Goal: Transaction & Acquisition: Book appointment/travel/reservation

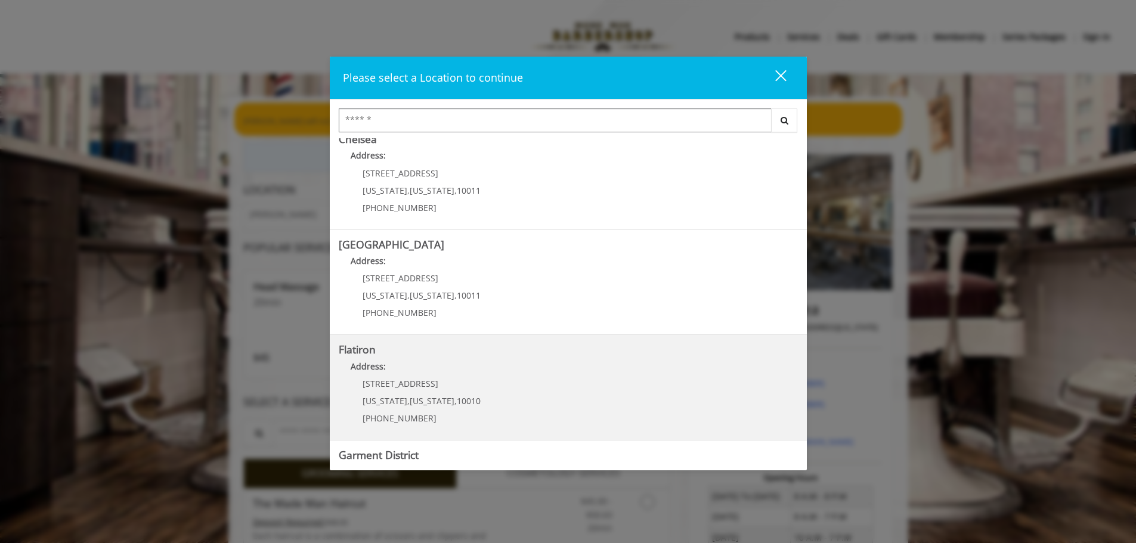
scroll to position [200, 0]
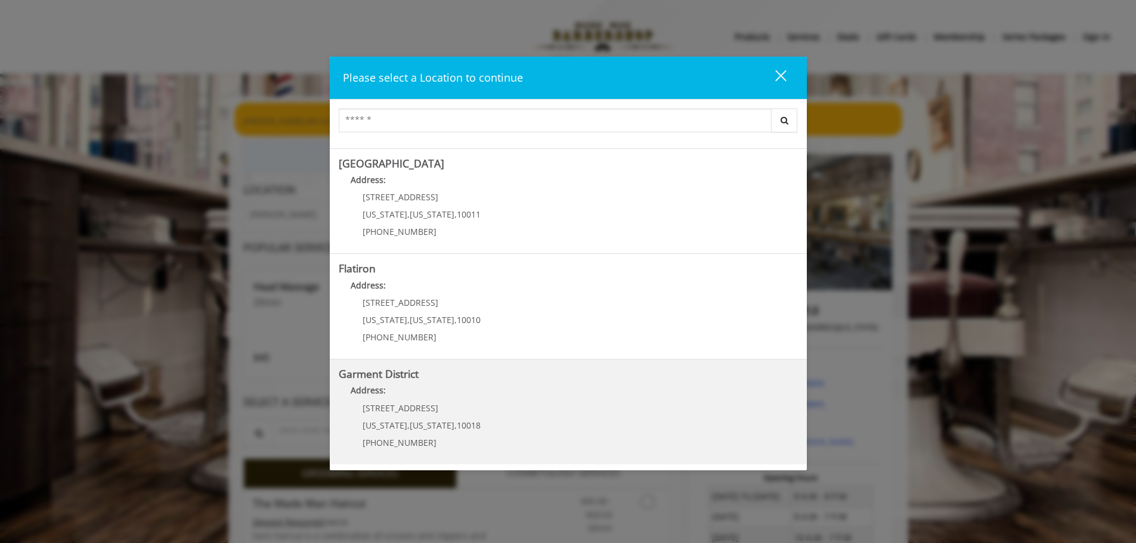
click at [457, 425] on span "10018" at bounding box center [469, 425] width 24 height 11
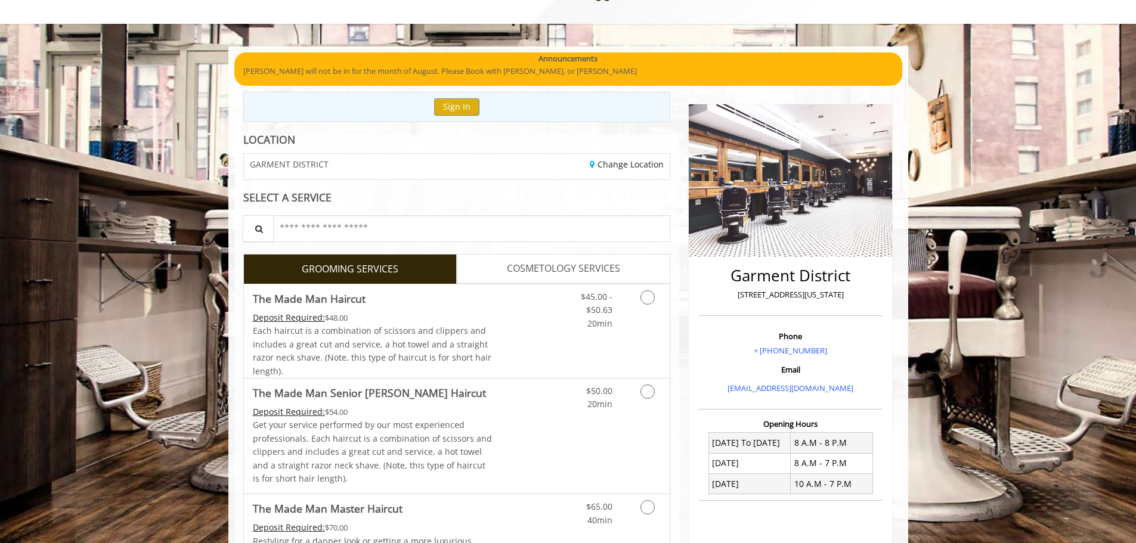
scroll to position [119, 0]
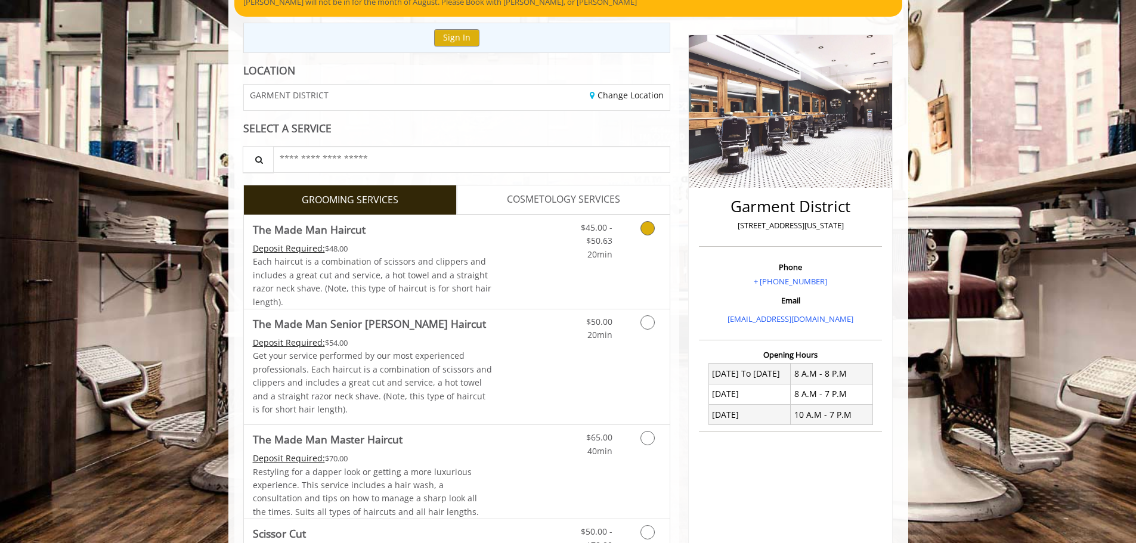
click at [647, 230] on icon "Grooming services" at bounding box center [647, 228] width 14 height 14
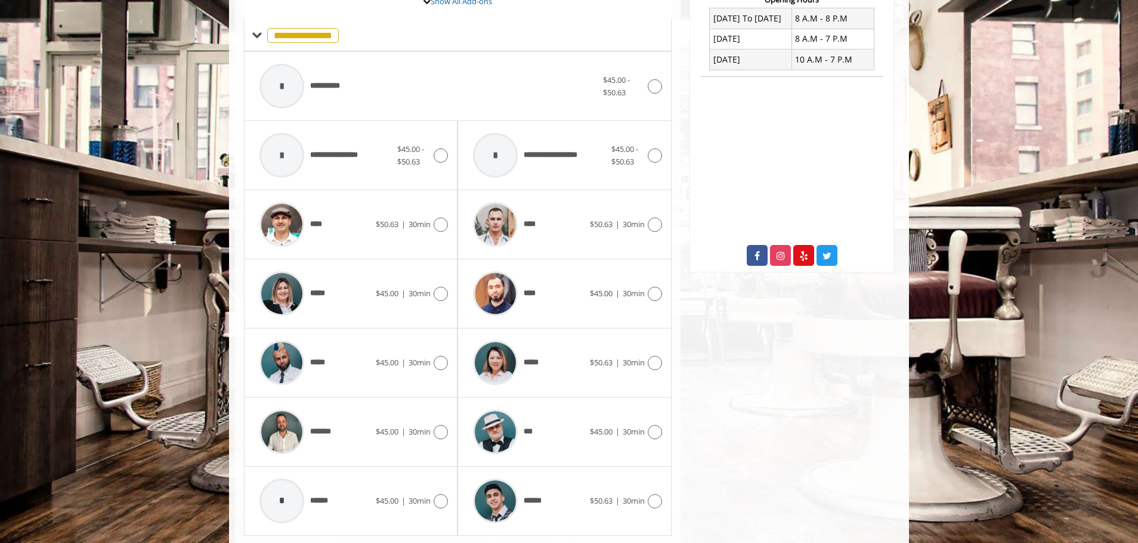
scroll to position [479, 0]
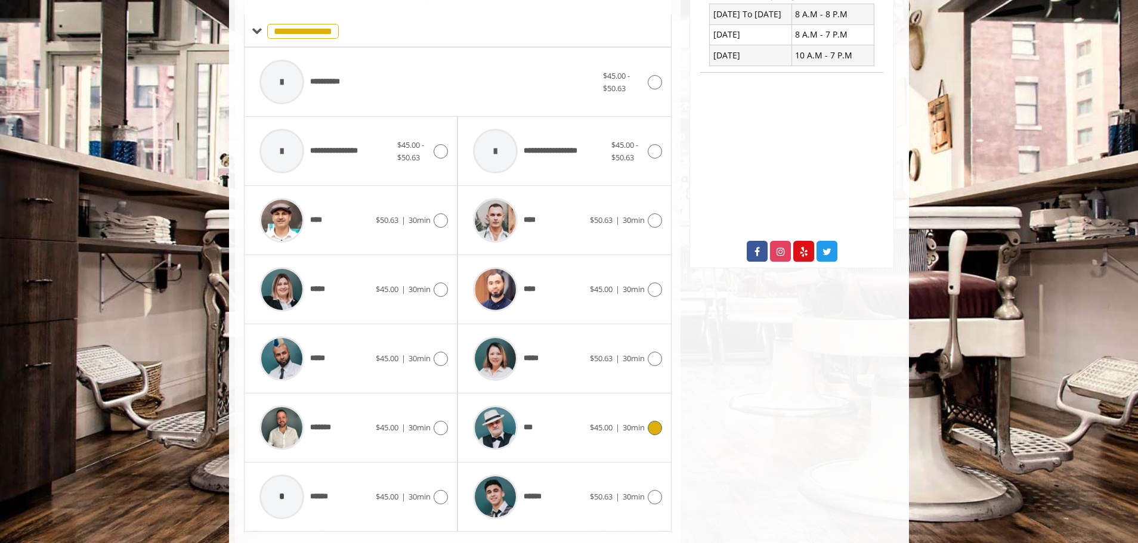
click at [655, 430] on icon at bounding box center [655, 428] width 14 height 14
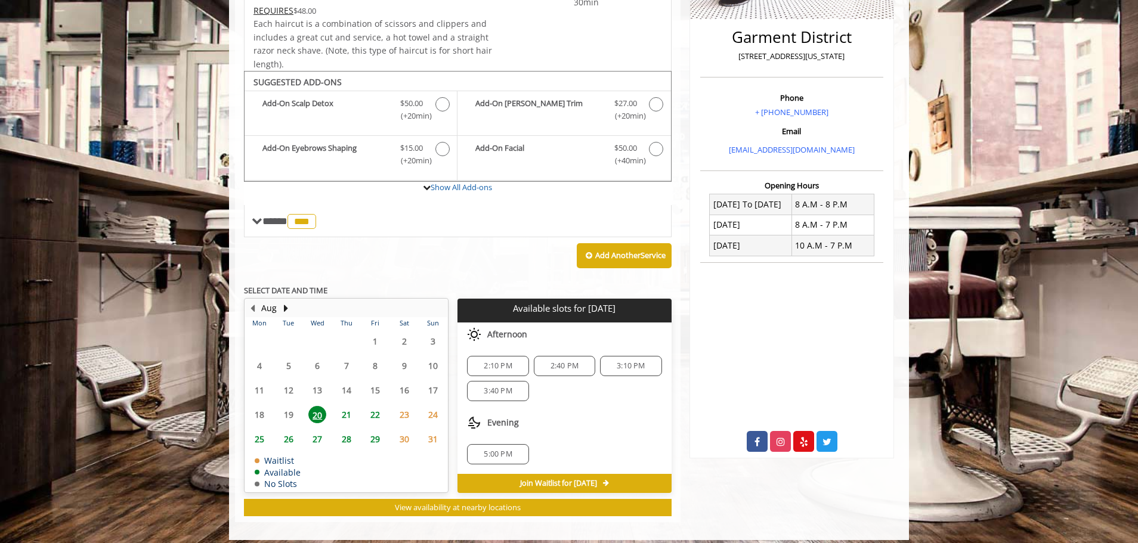
scroll to position [298, 0]
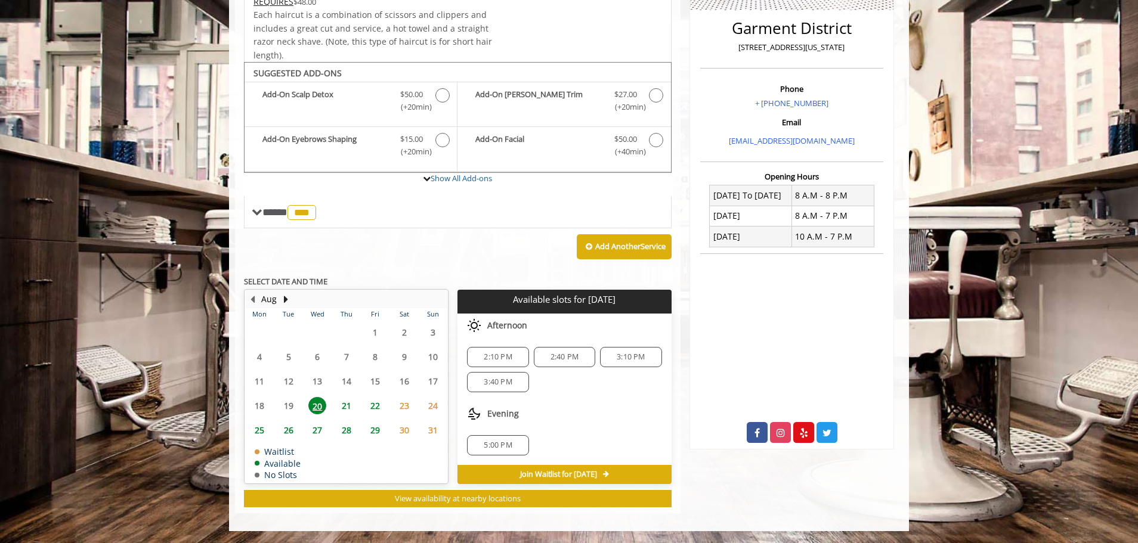
click at [503, 359] on span "2:10 PM" at bounding box center [498, 357] width 28 height 10
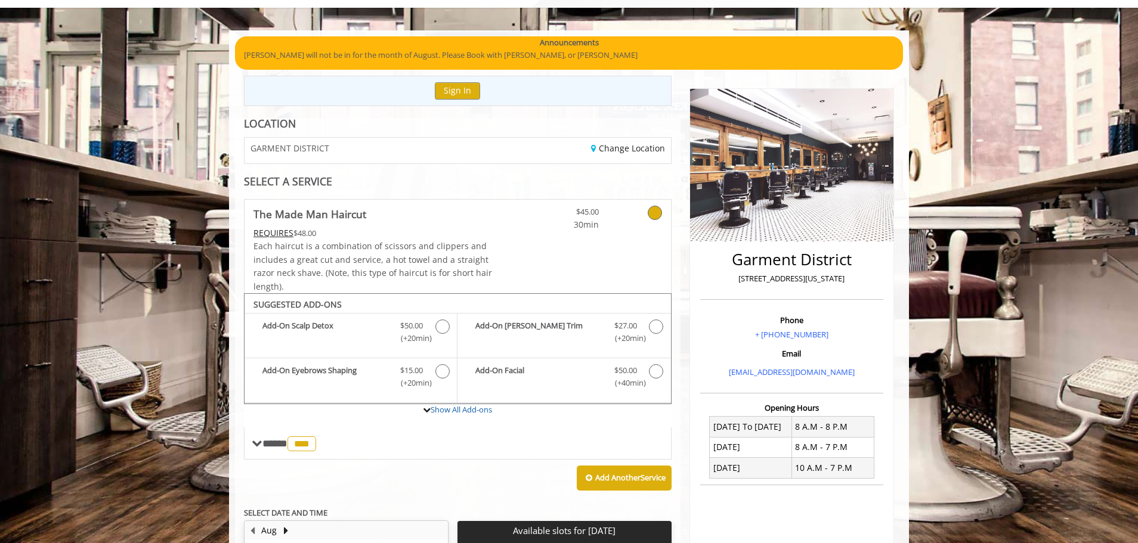
scroll to position [36, 0]
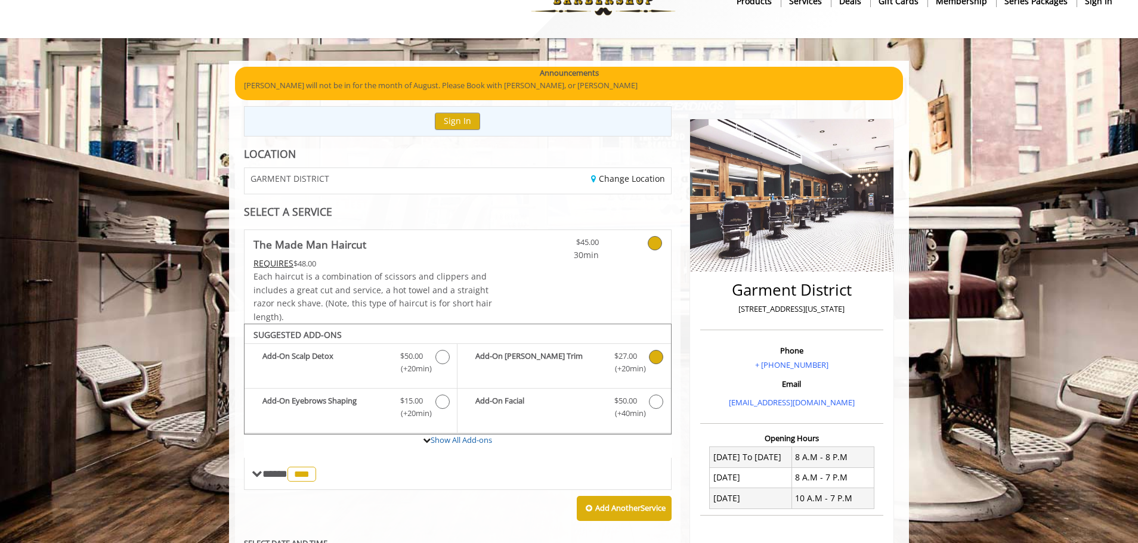
click at [655, 358] on icon "The Made Man Haircut Add-onS" at bounding box center [656, 357] width 14 height 14
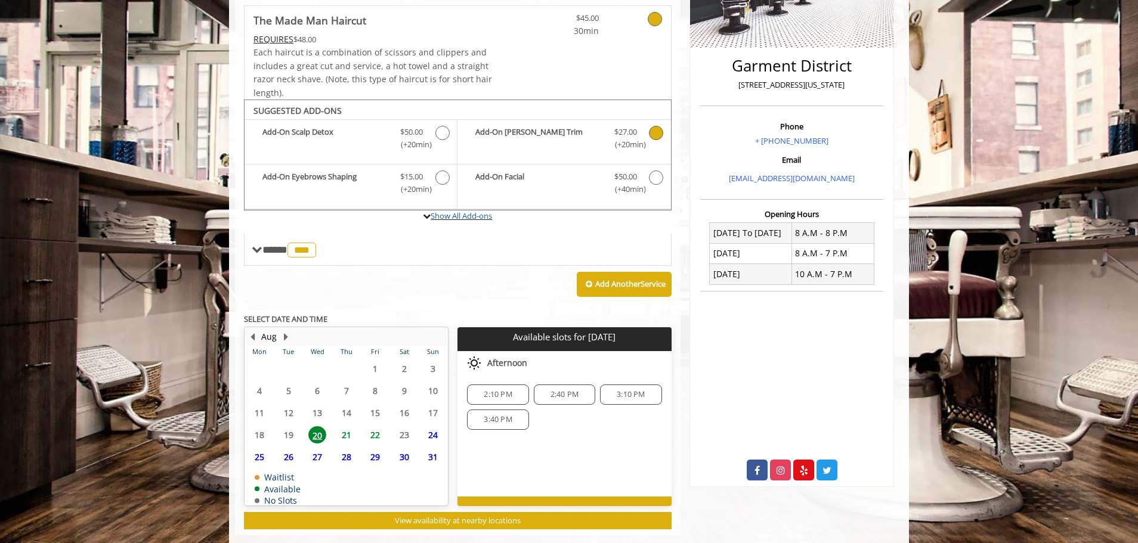
scroll to position [282, 0]
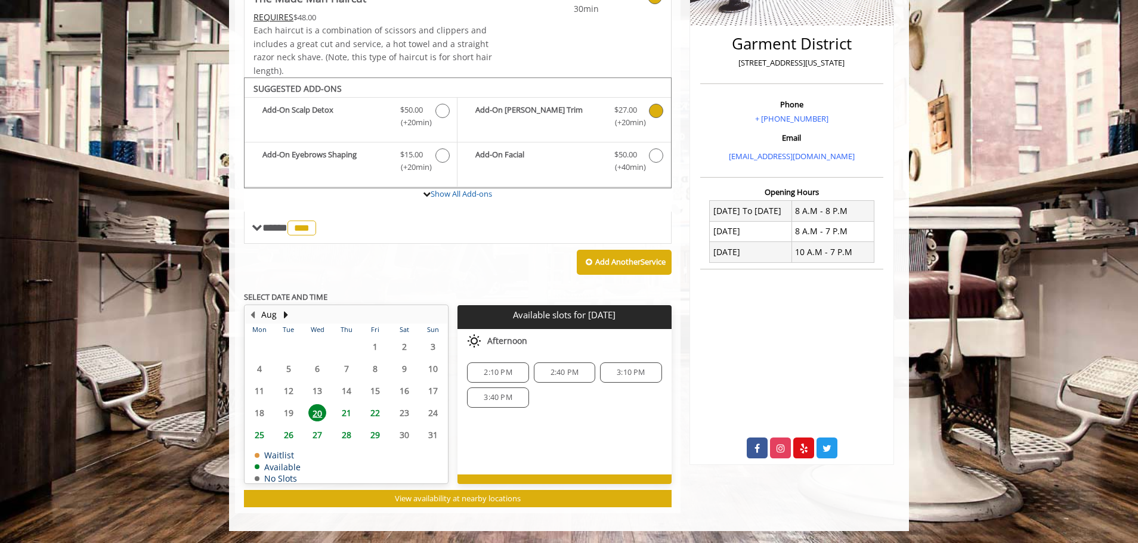
click at [503, 368] on span "2:10 PM" at bounding box center [498, 373] width 28 height 10
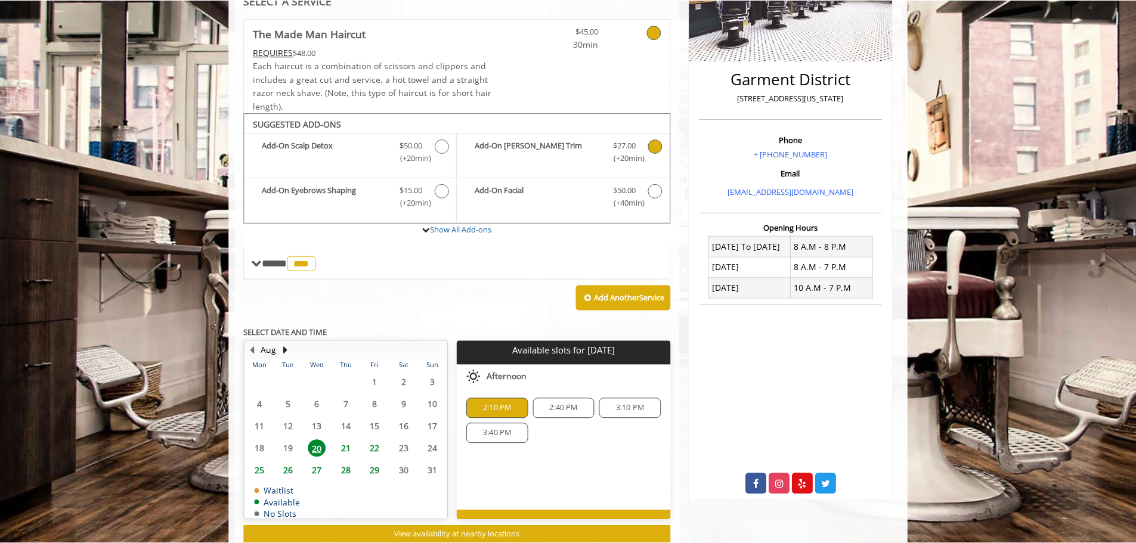
scroll to position [235, 0]
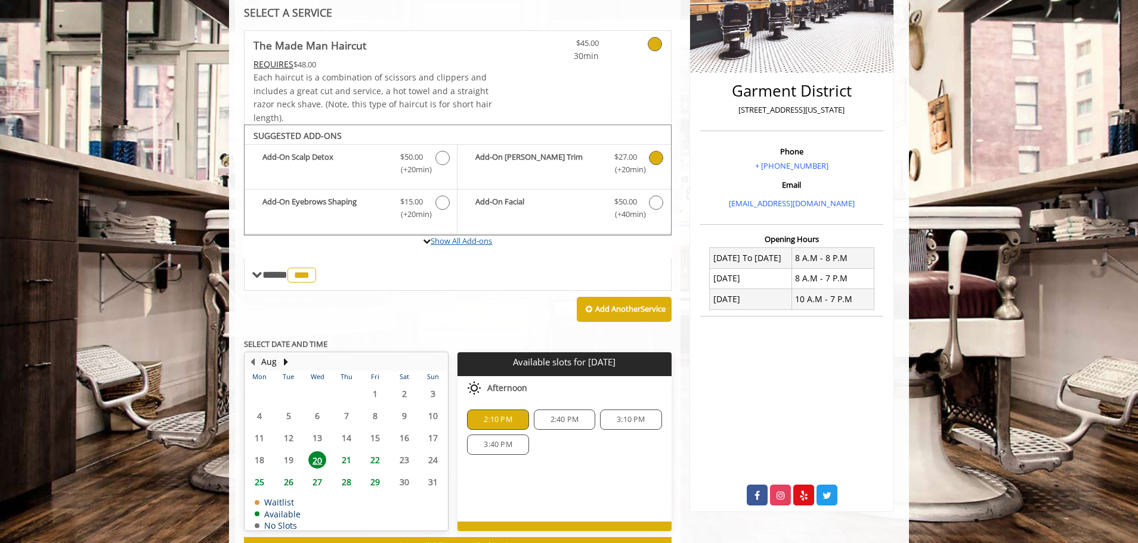
click at [483, 243] on link "Show All Add-ons" at bounding box center [461, 241] width 61 height 11
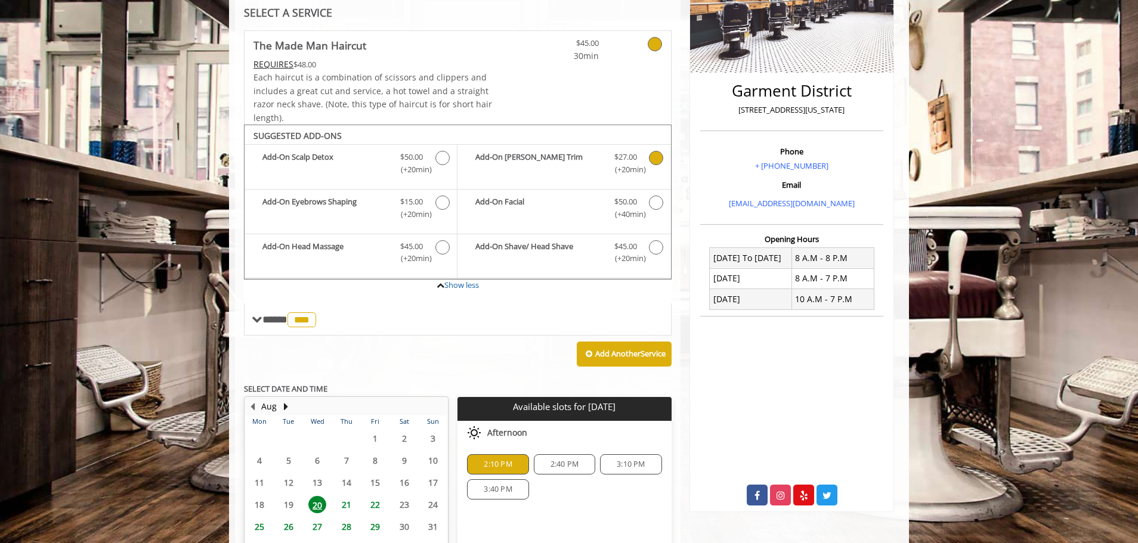
click at [532, 98] on div "$45.00 30min" at bounding box center [599, 78] width 142 height 94
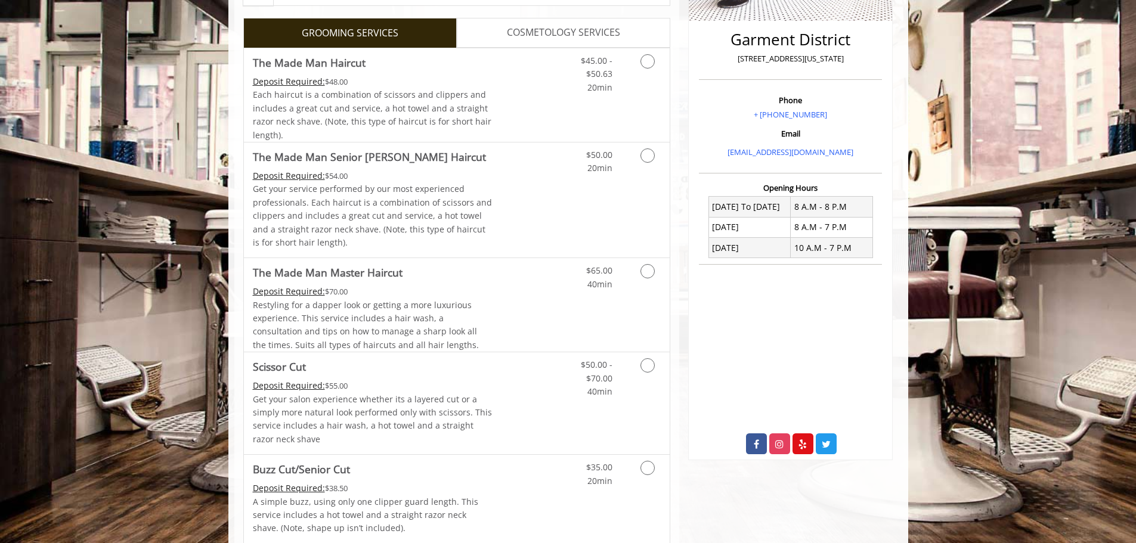
scroll to position [298, 0]
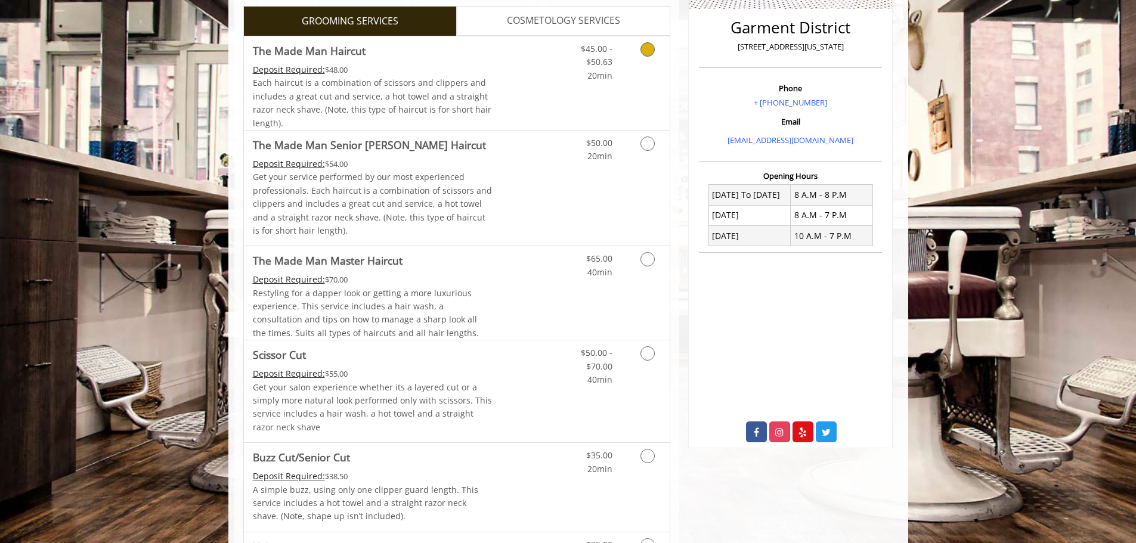
click at [648, 52] on icon "Grooming services" at bounding box center [647, 49] width 14 height 14
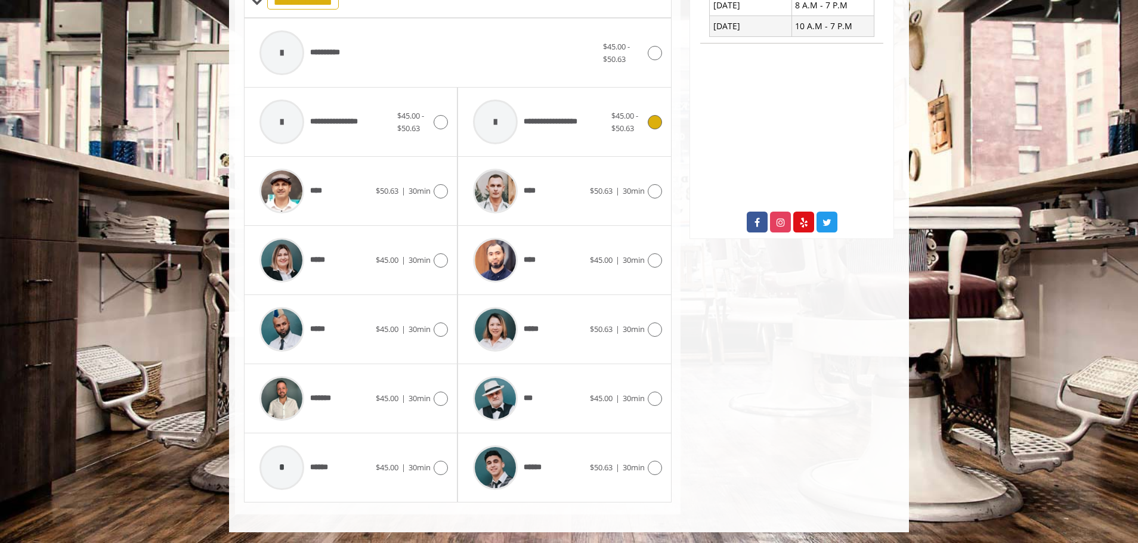
scroll to position [509, 0]
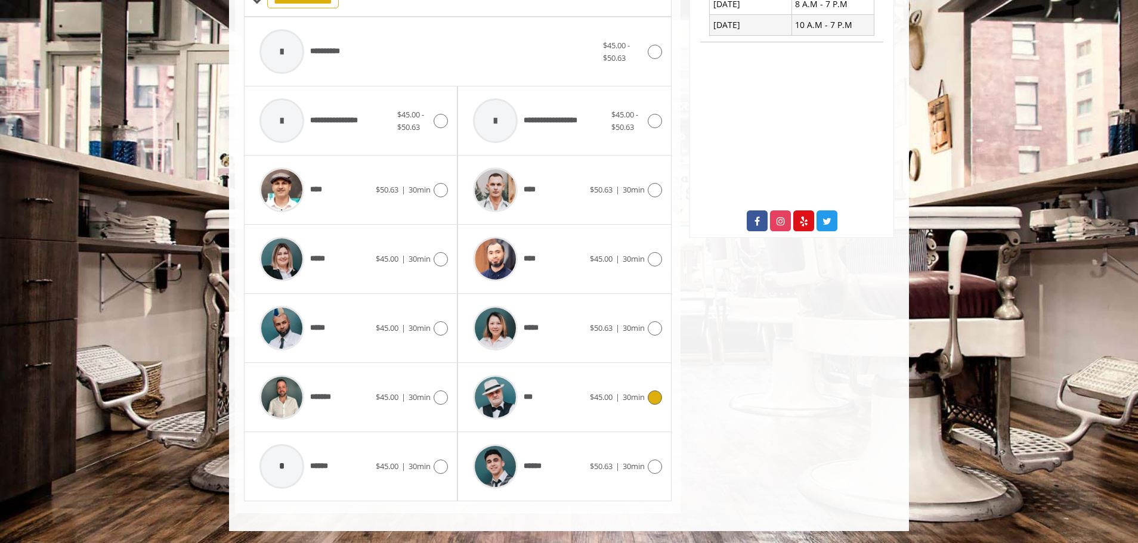
click at [500, 391] on img at bounding box center [495, 397] width 45 height 45
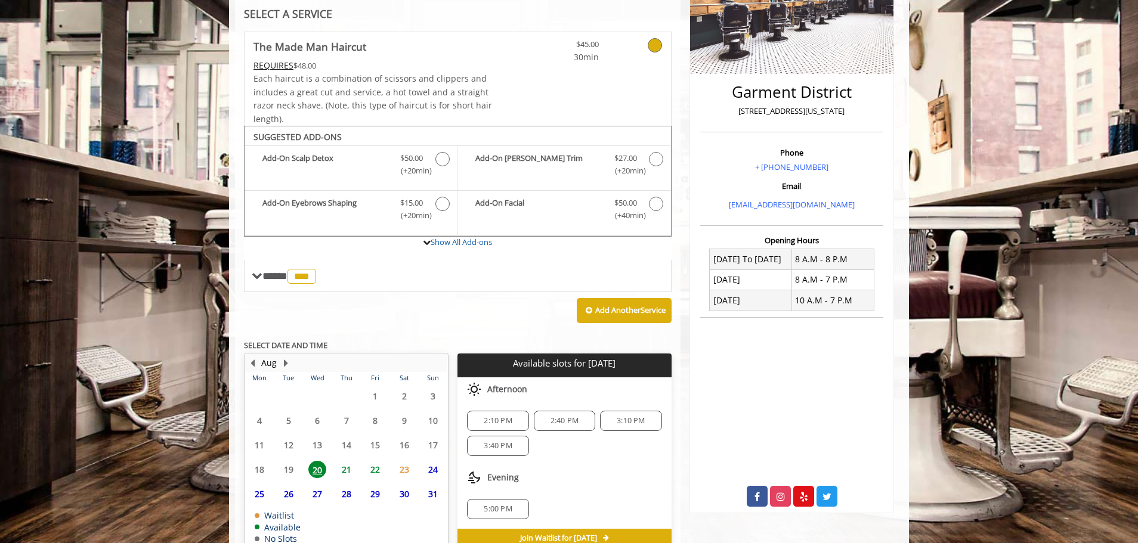
scroll to position [298, 0]
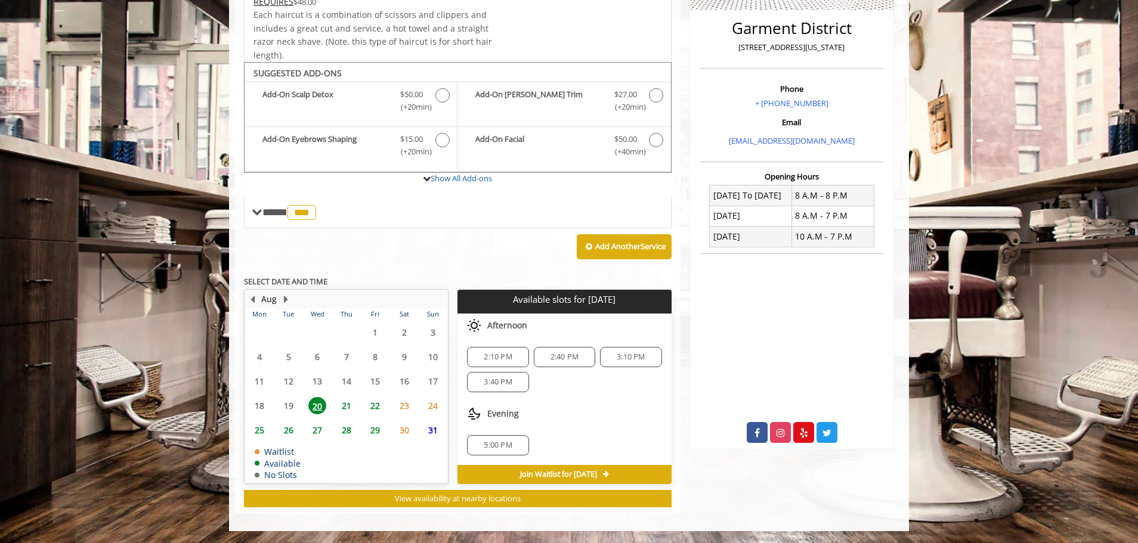
click at [498, 354] on span "2:10 PM" at bounding box center [498, 357] width 28 height 10
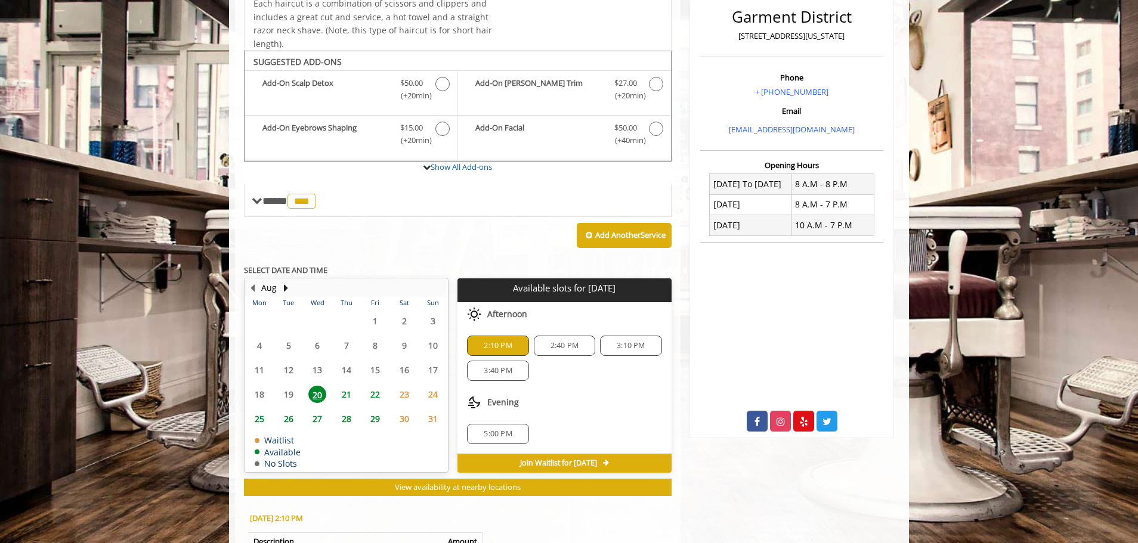
scroll to position [274, 0]
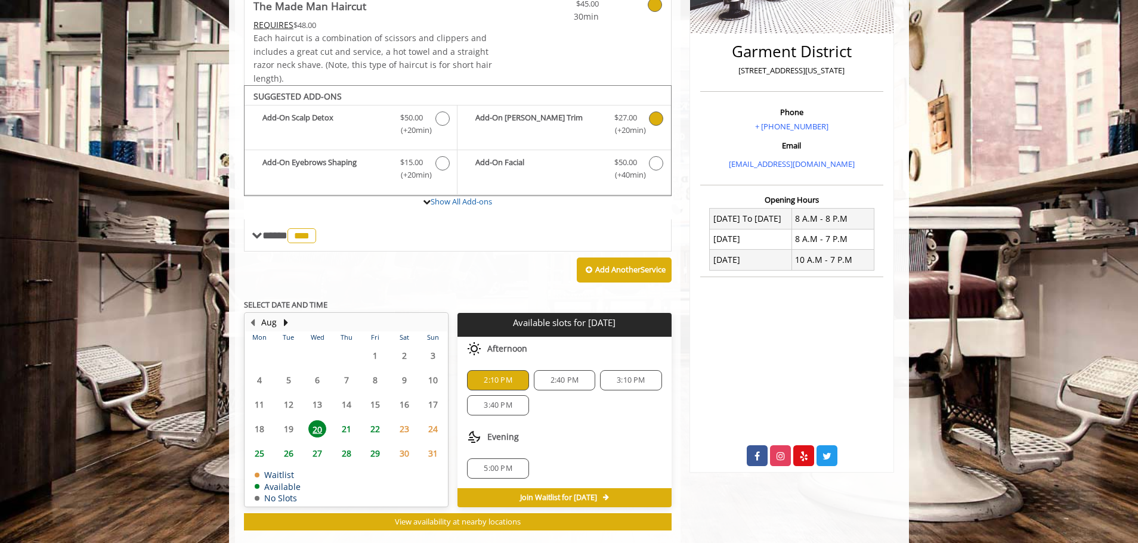
click at [656, 122] on icon "The Made Man Haircut Add-onS" at bounding box center [656, 119] width 14 height 14
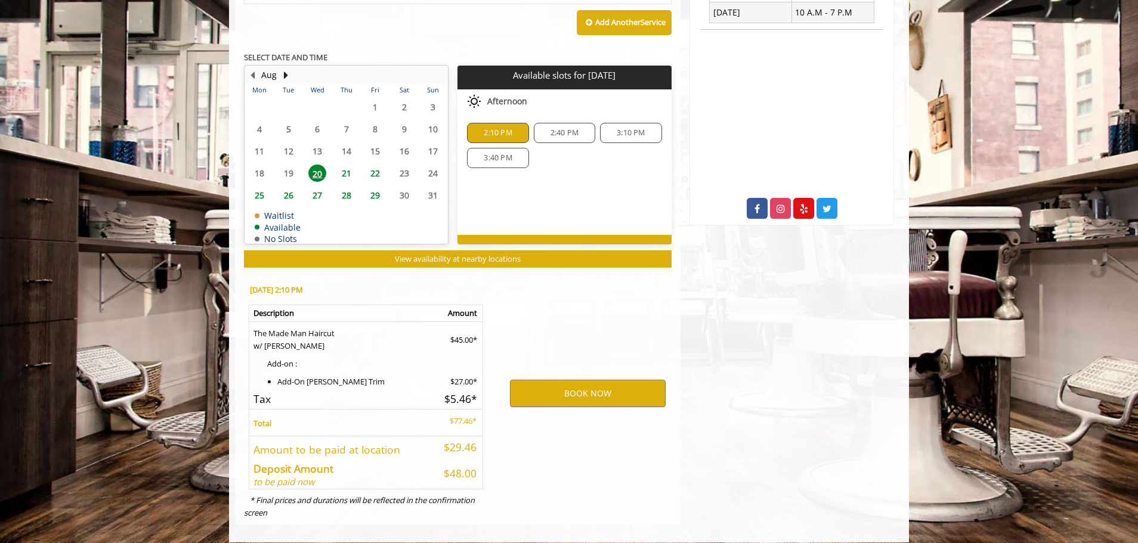
scroll to position [533, 0]
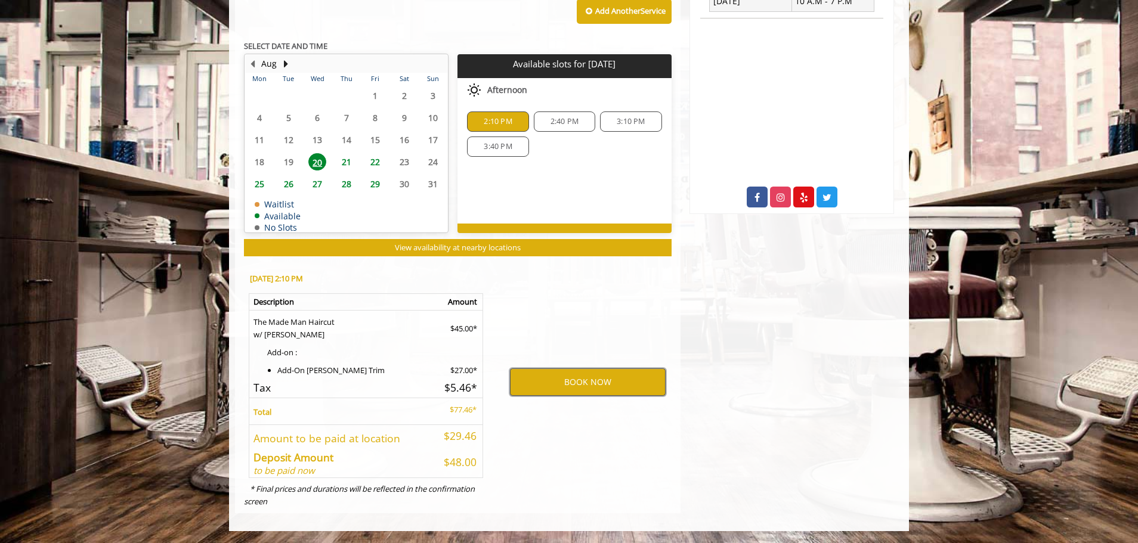
click at [586, 379] on button "BOOK NOW" at bounding box center [588, 381] width 156 height 27
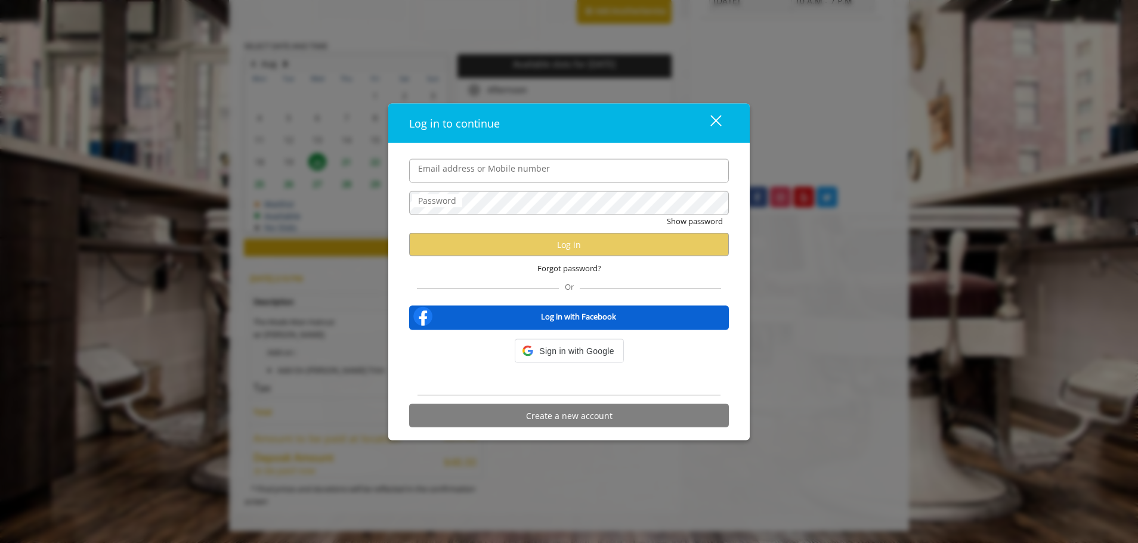
type input "**********"
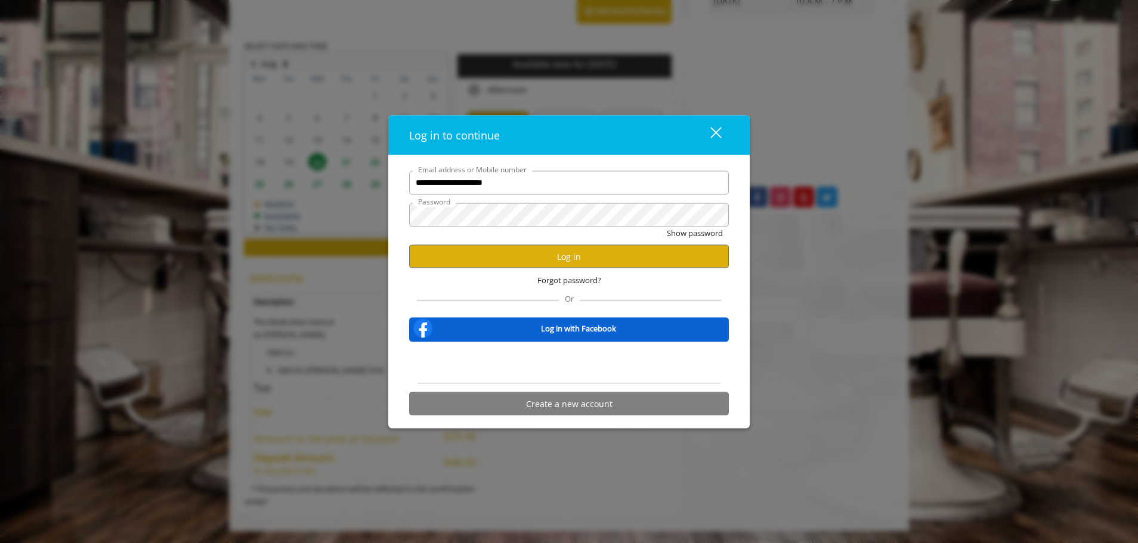
scroll to position [0, 0]
click at [592, 256] on button "Log in" at bounding box center [569, 256] width 320 height 23
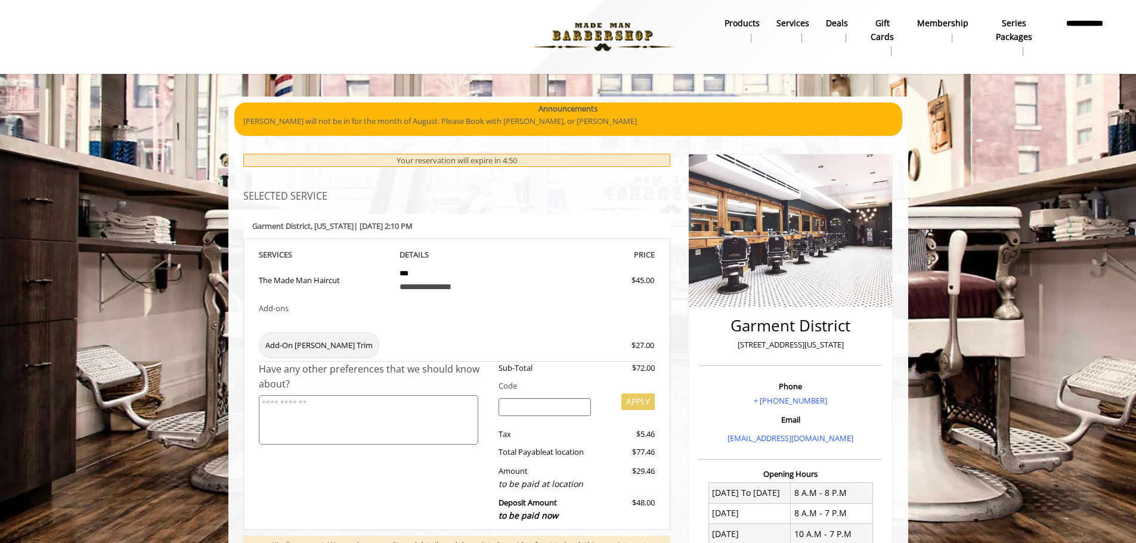
scroll to position [233, 0]
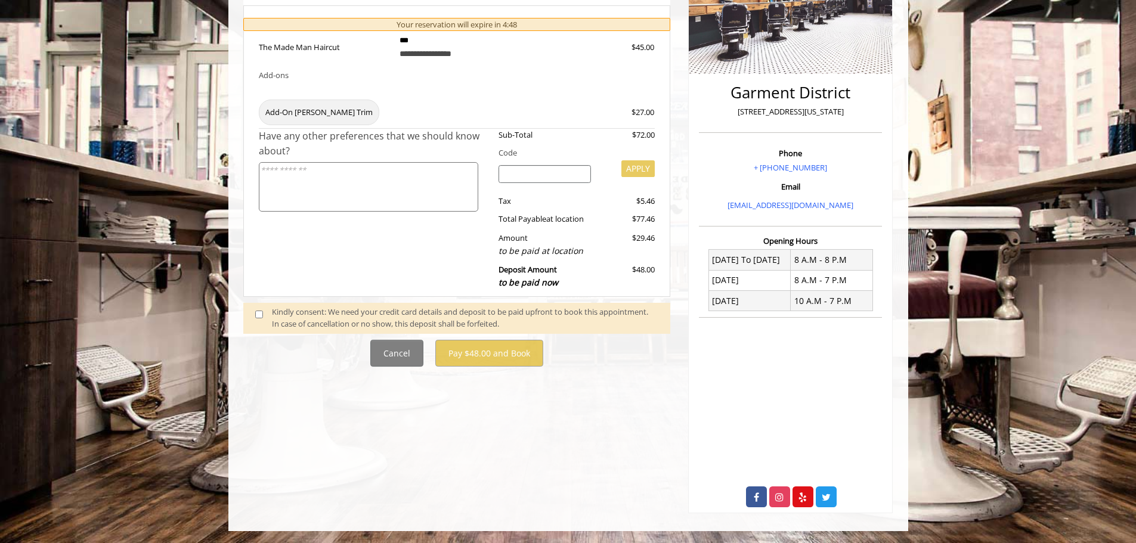
click at [449, 459] on div "**********" at bounding box center [456, 211] width 445 height 605
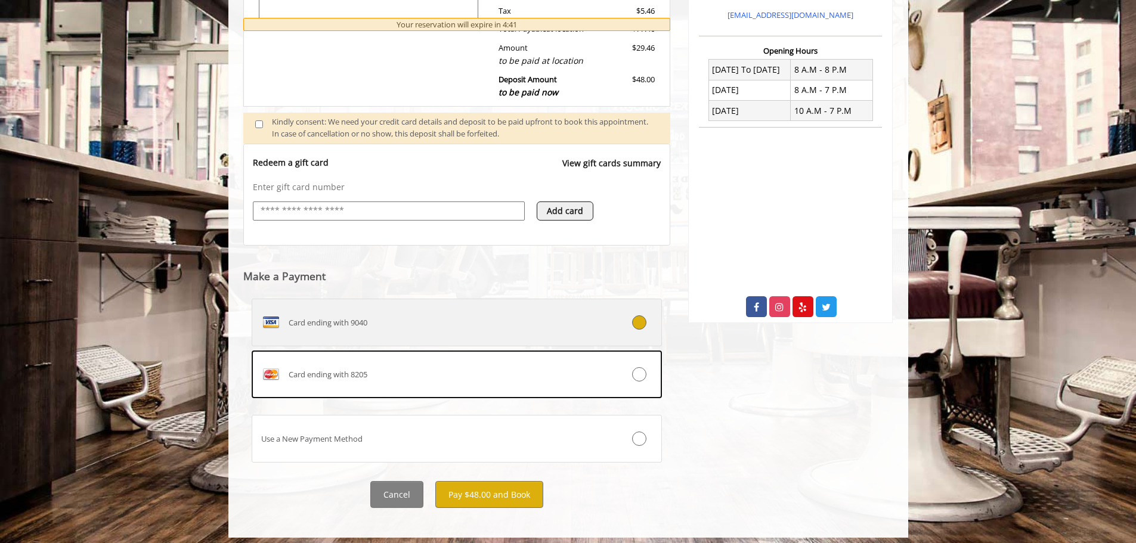
scroll to position [430, 0]
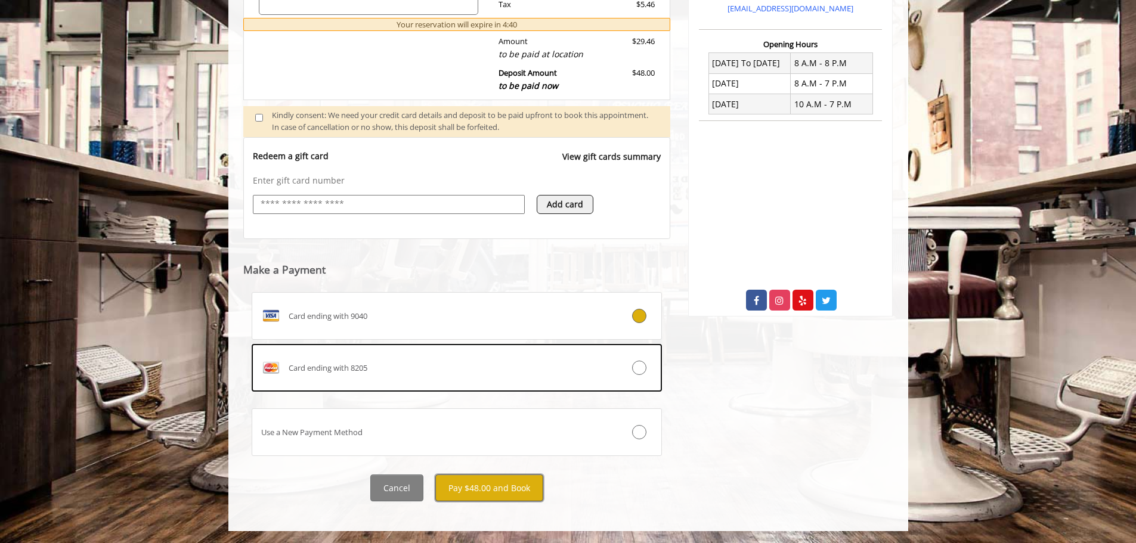
click at [477, 490] on button "Pay $48.00 and Book" at bounding box center [489, 488] width 108 height 27
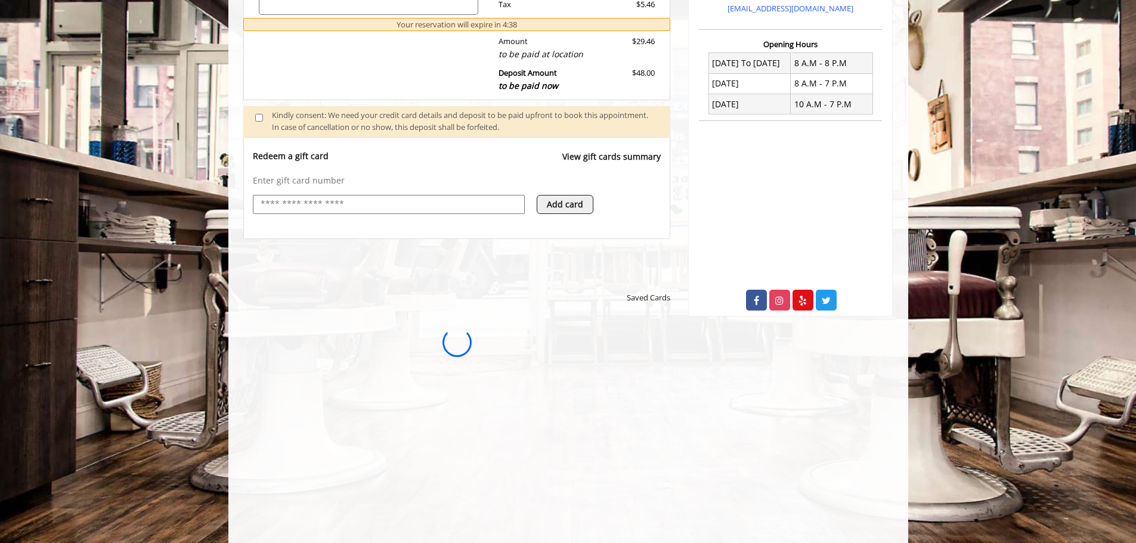
scroll to position [0, 0]
